Goal: Task Accomplishment & Management: Use online tool/utility

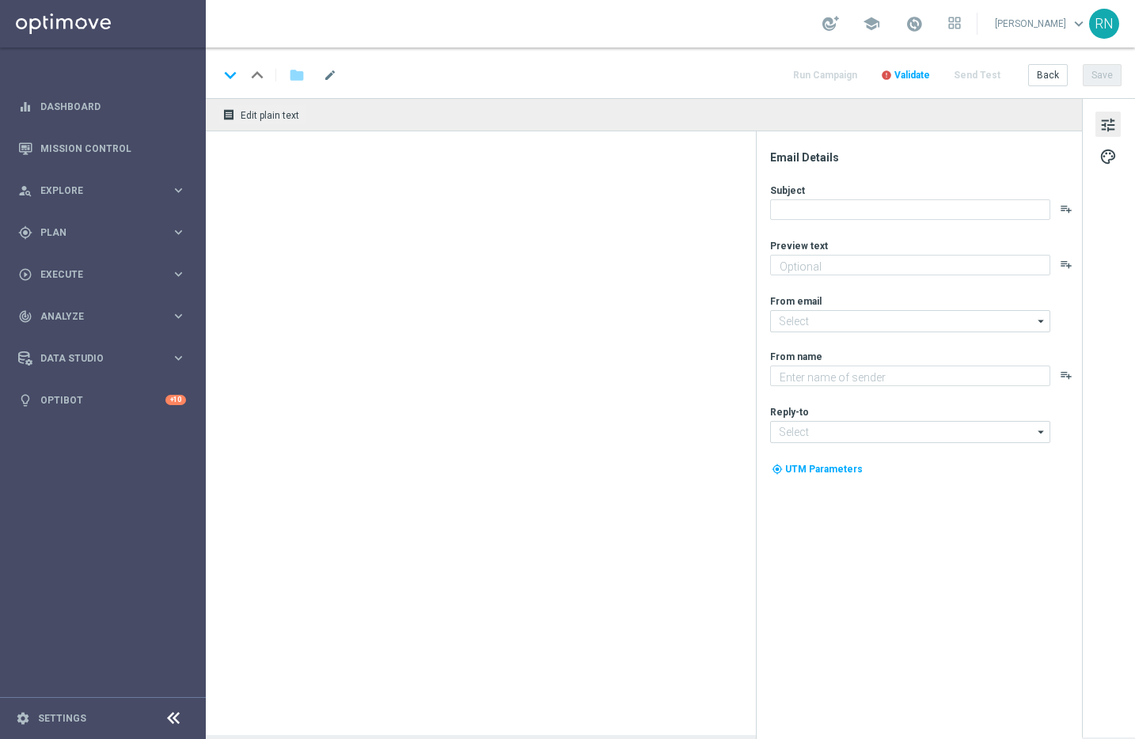
type textarea "Dein Rabatt auf den EuroJackpot."
type input "[EMAIL_ADDRESS][DOMAIN_NAME]"
type textarea "Lottoland"
type input "[EMAIL_ADDRESS][DOMAIN_NAME]"
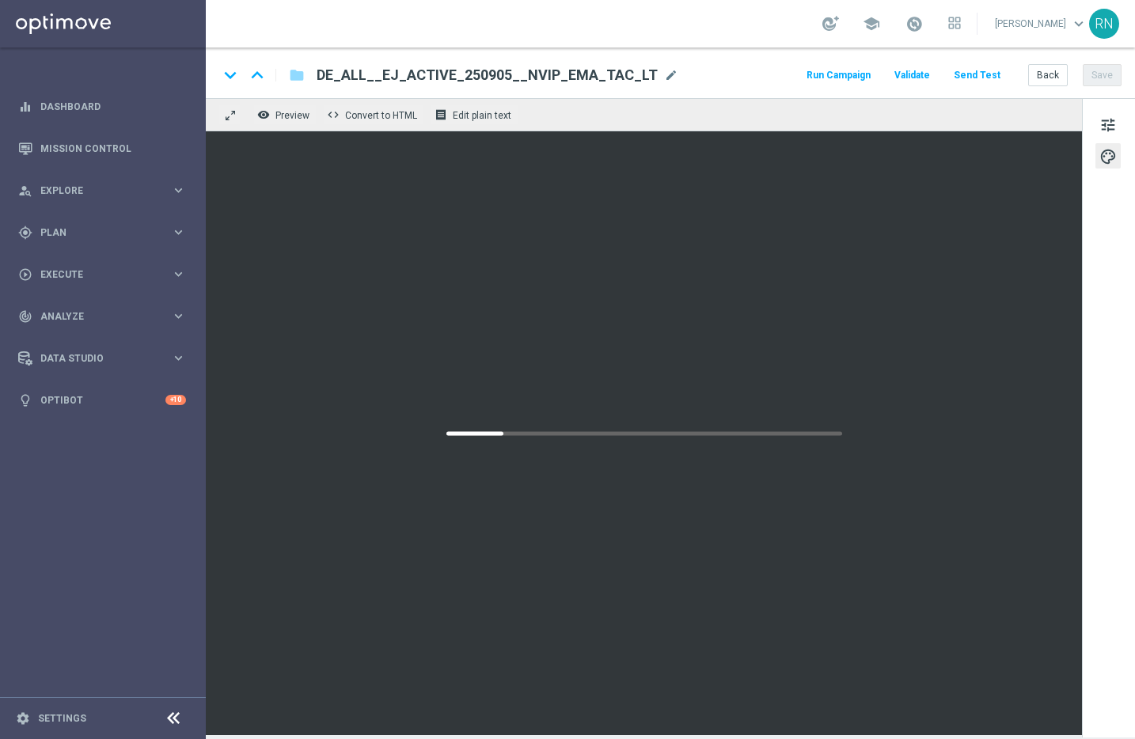
click at [995, 73] on button "Send Test" at bounding box center [976, 75] width 51 height 21
